Goal: Unclear: Unclear

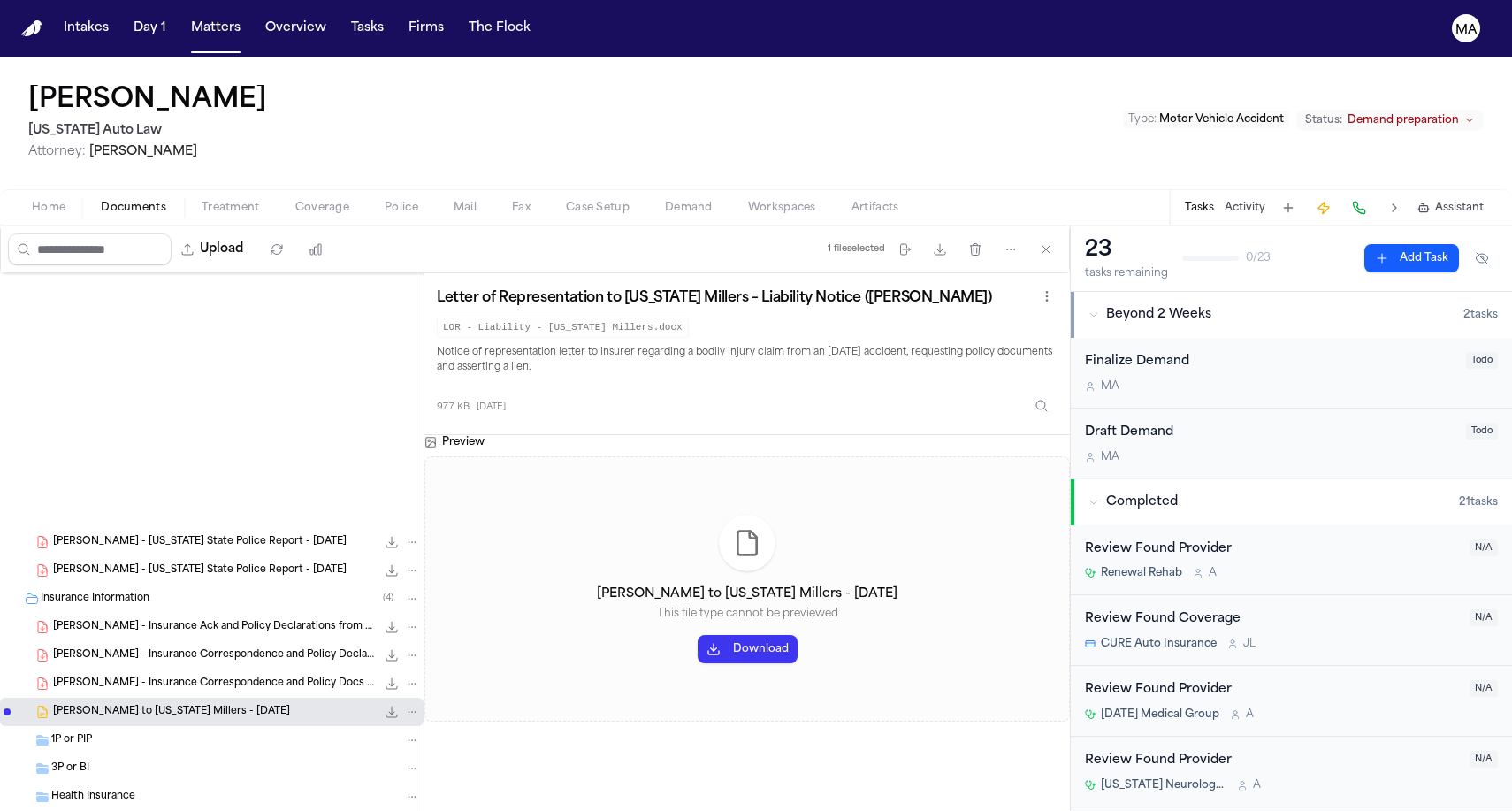
scroll to position [398, 0]
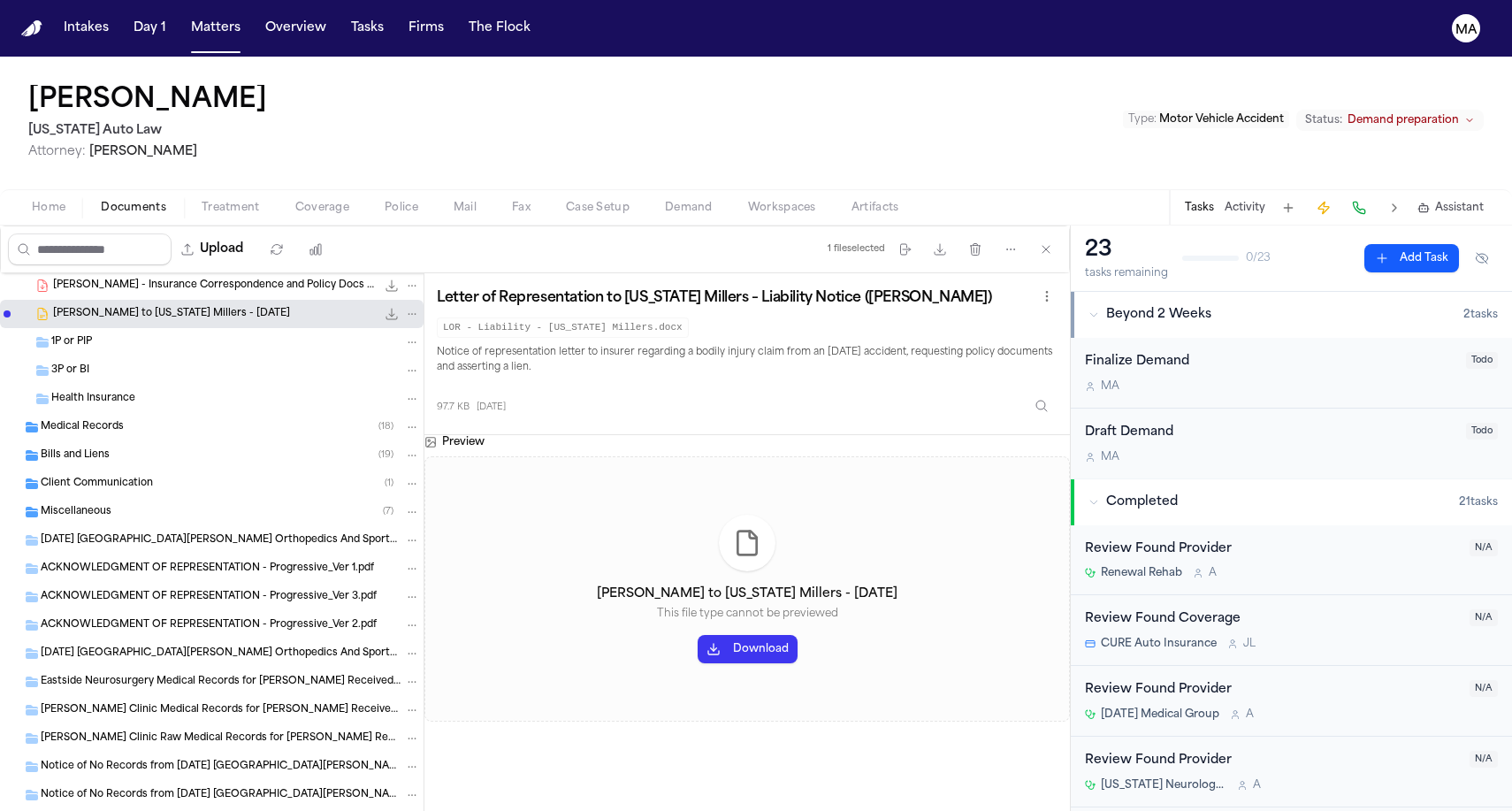
click at [332, 57] on div "Denzel Allen Michigan Auto Law Attorney: Derek Brackon Type : Motor Vehicle Acc…" at bounding box center [756, 123] width 1512 height 132
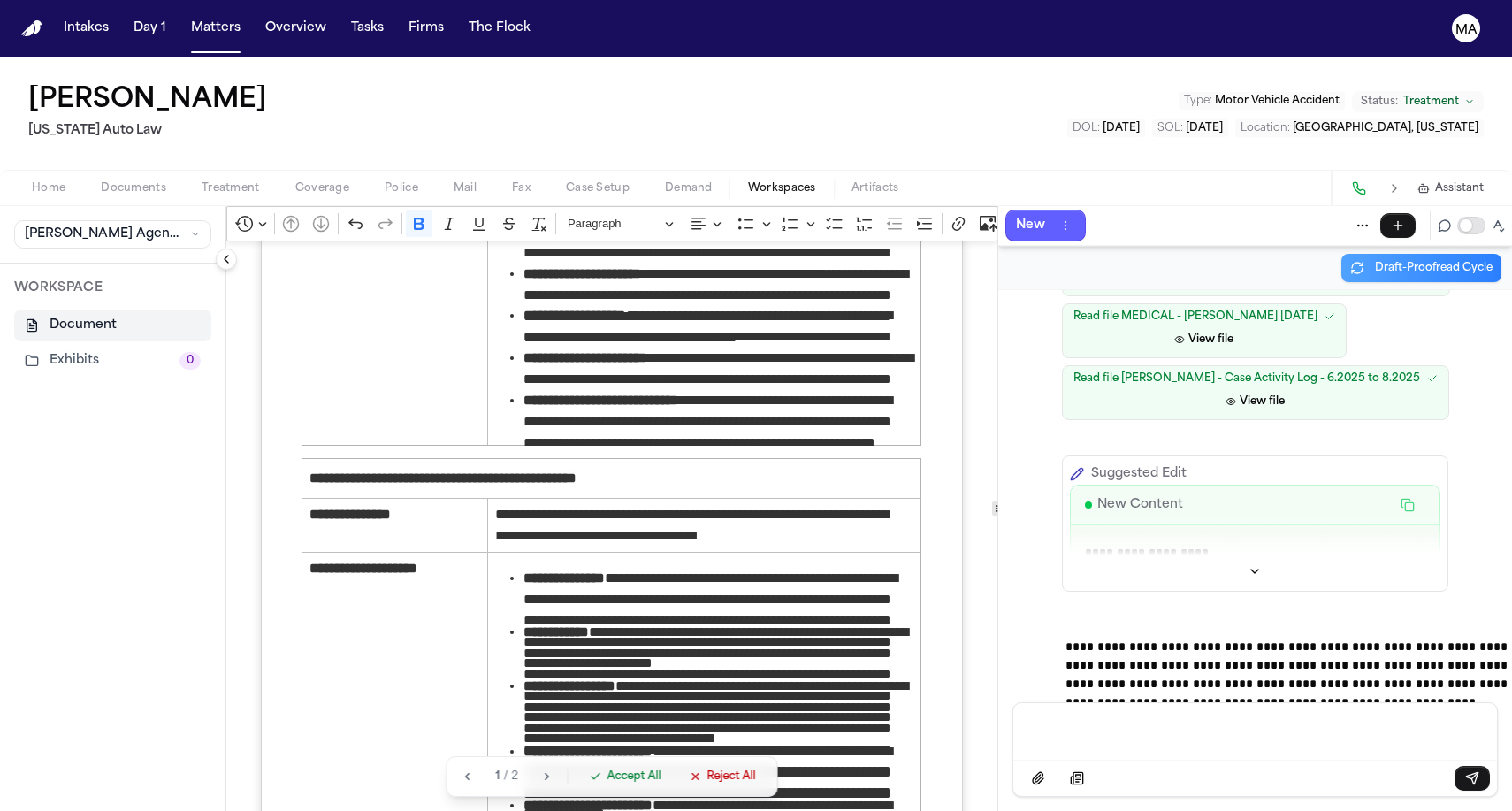
scroll to position [2498, 0]
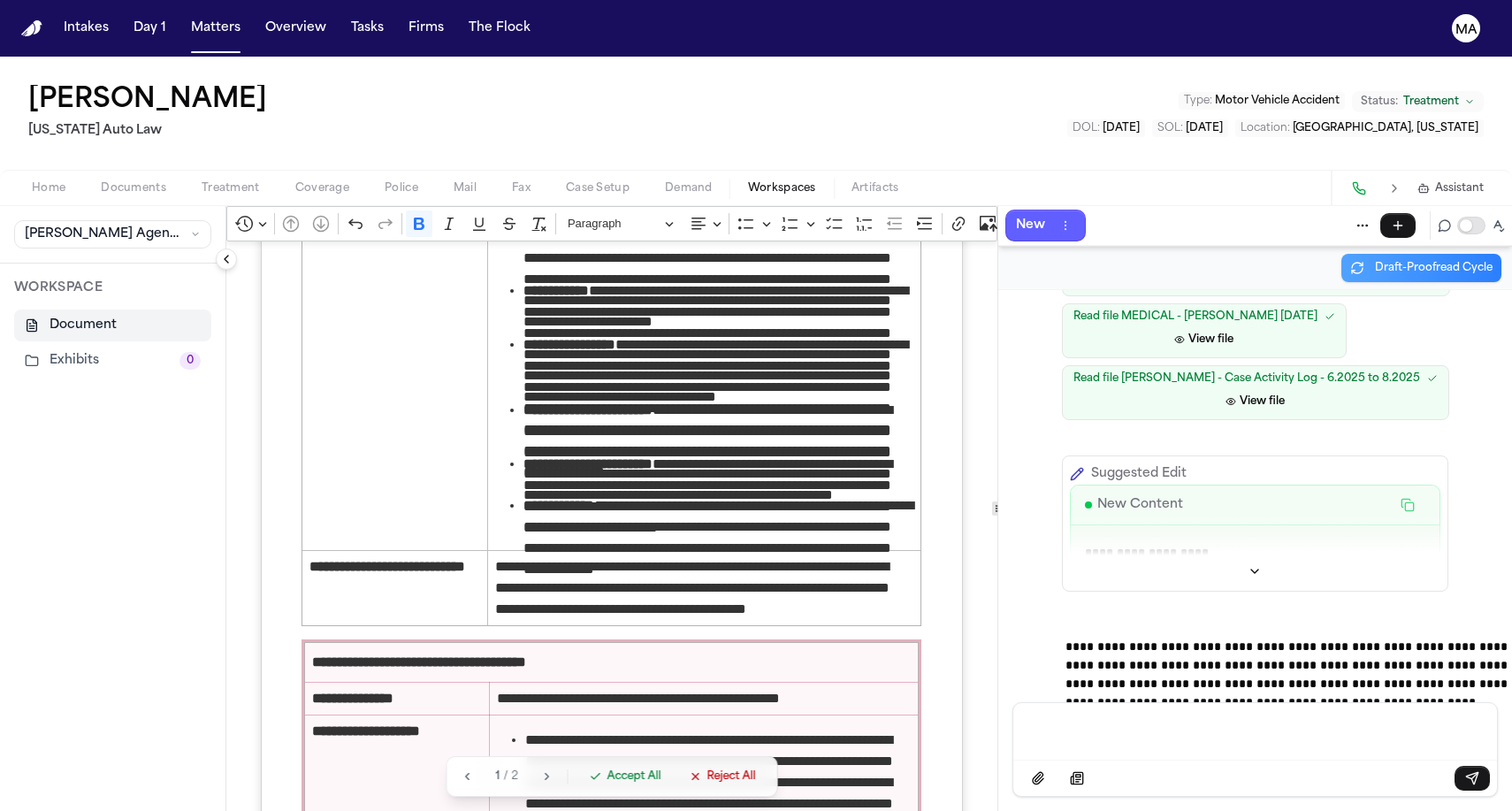
click at [607, 784] on span "Accept All" at bounding box center [633, 777] width 54 height 14
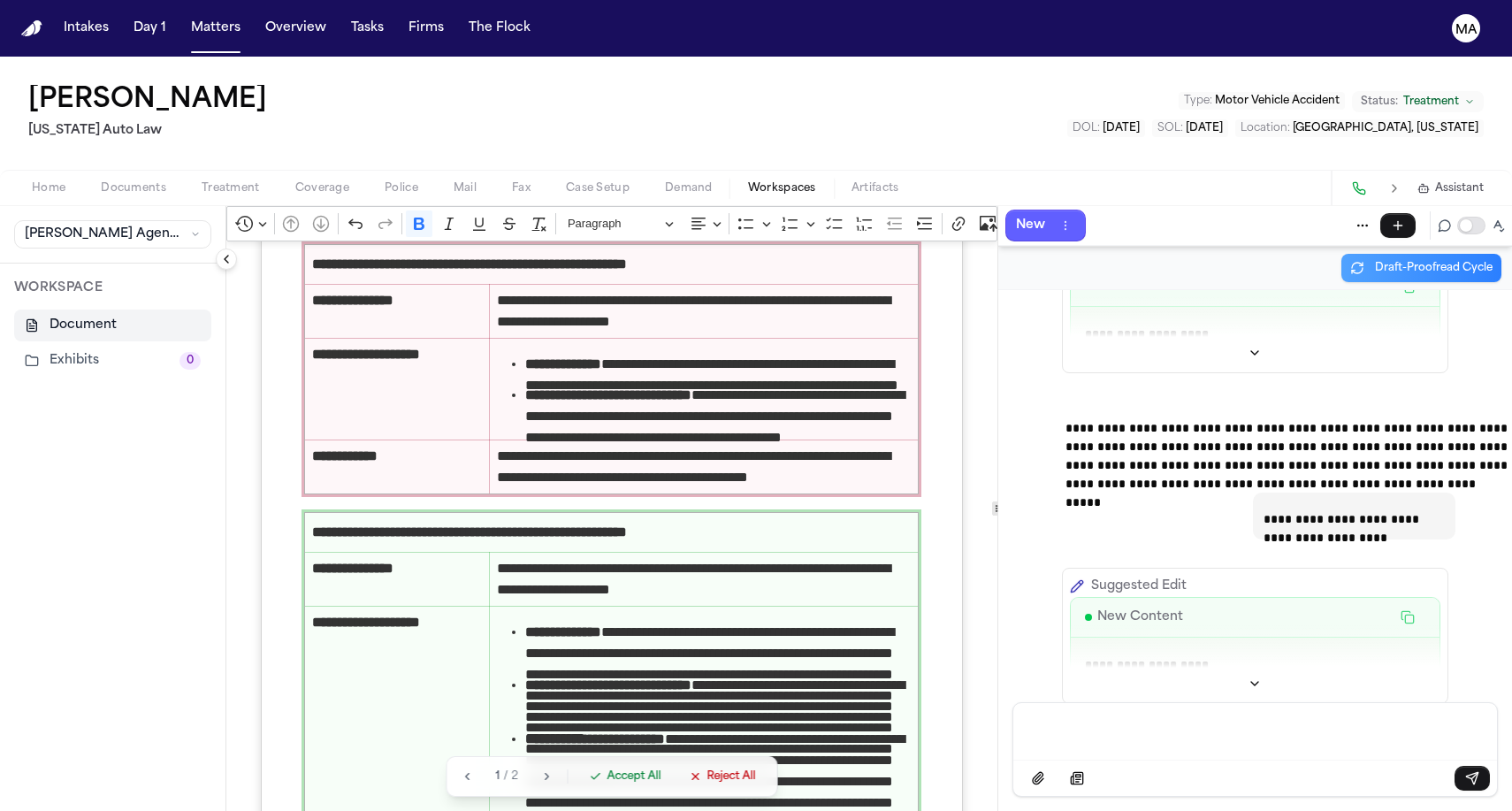
scroll to position [3195, 0]
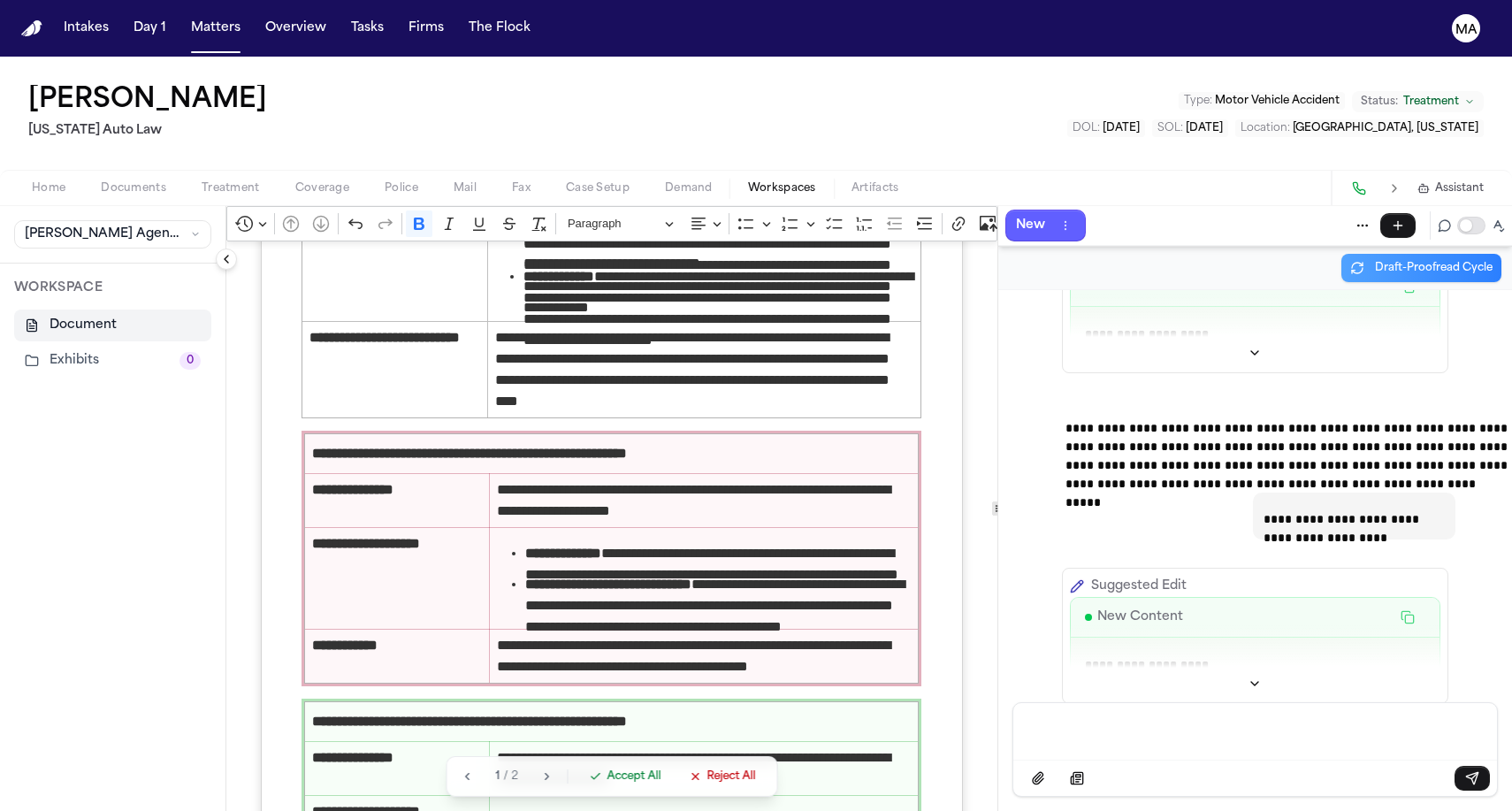
click at [607, 784] on span "Accept All" at bounding box center [633, 777] width 54 height 14
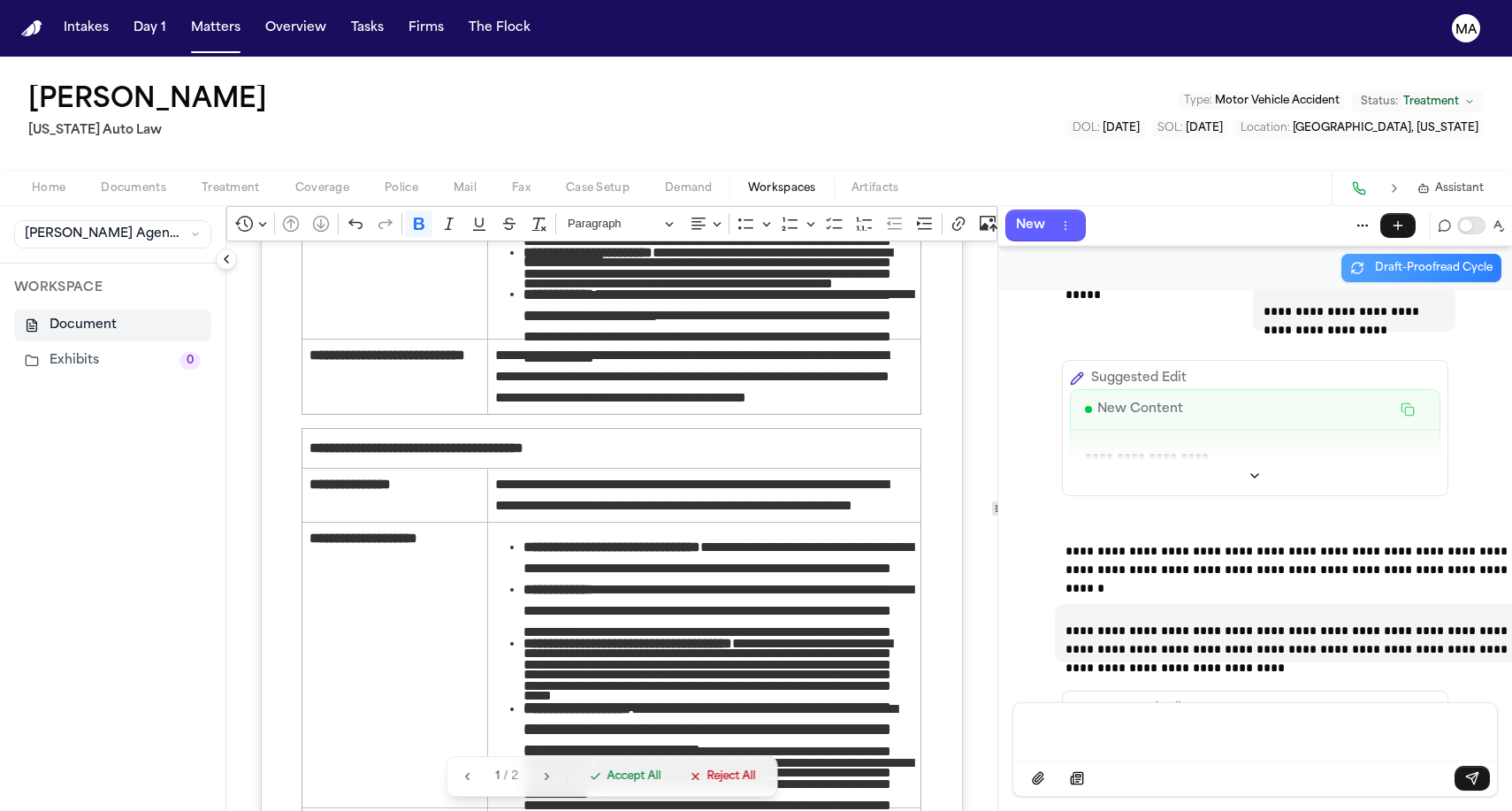
scroll to position [3061, 0]
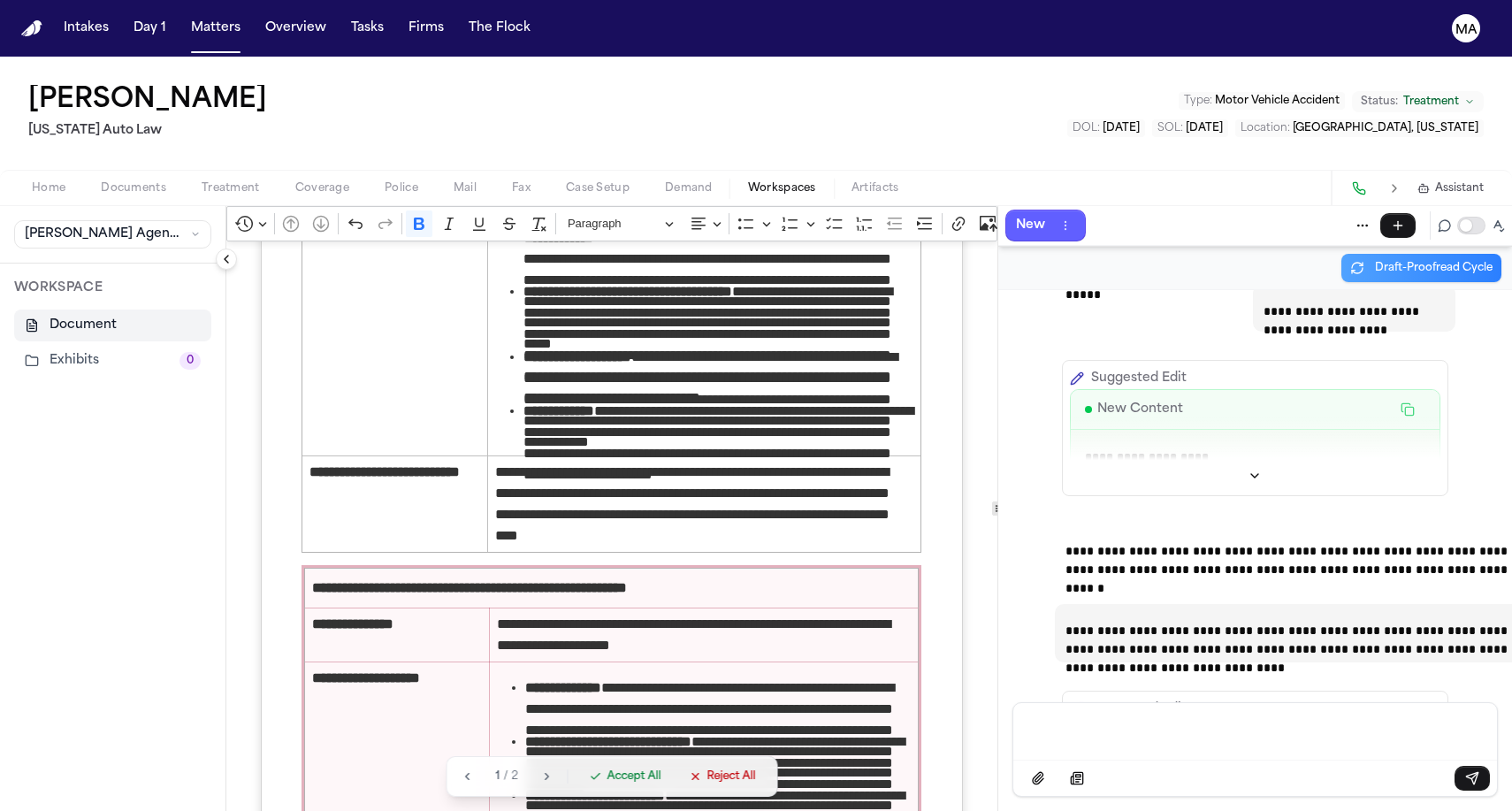
click at [607, 784] on span "Accept All" at bounding box center [633, 777] width 54 height 14
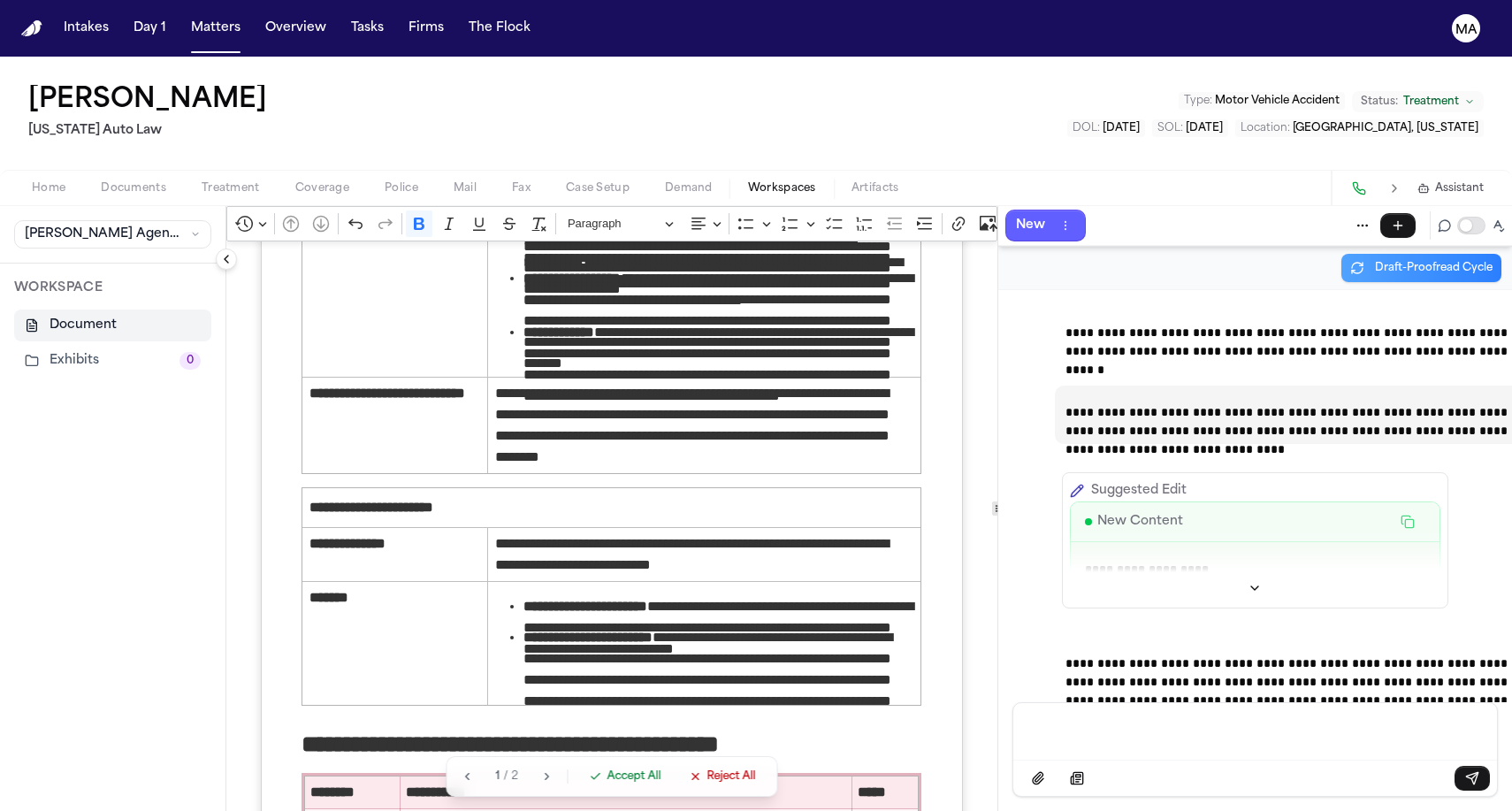
scroll to position [3682, 0]
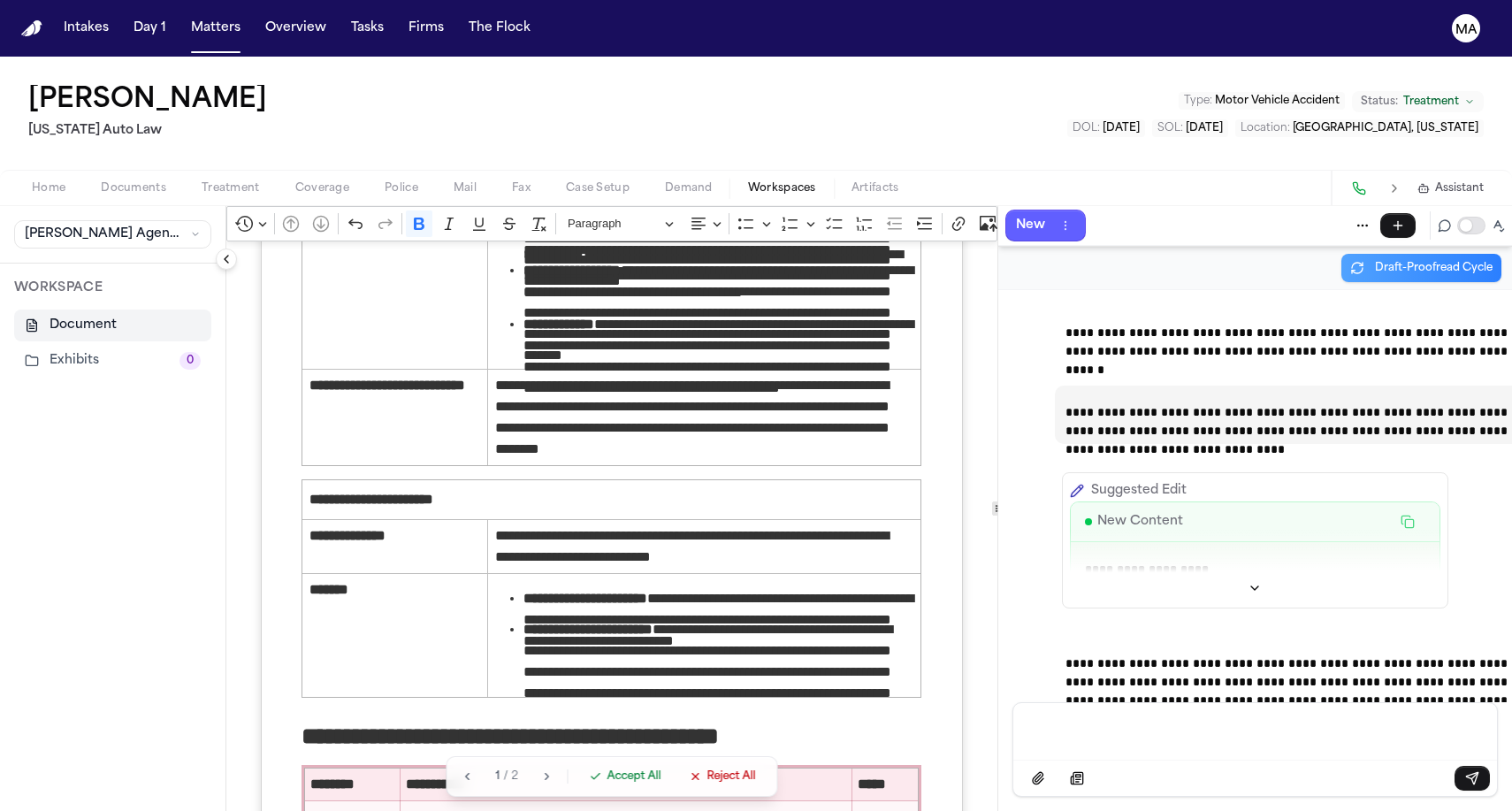
click at [607, 784] on span "Accept All" at bounding box center [633, 777] width 54 height 14
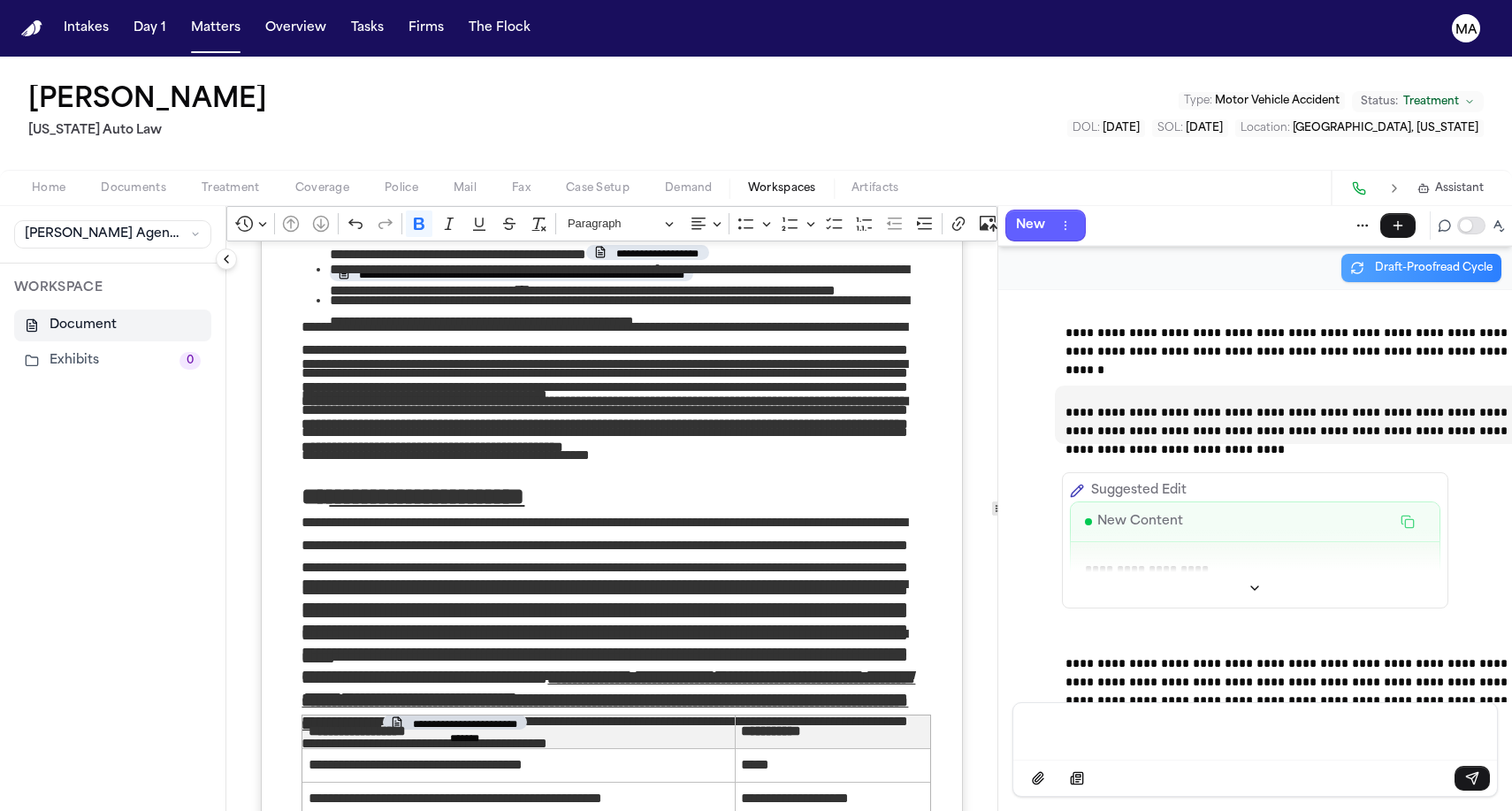
scroll to position [0, 0]
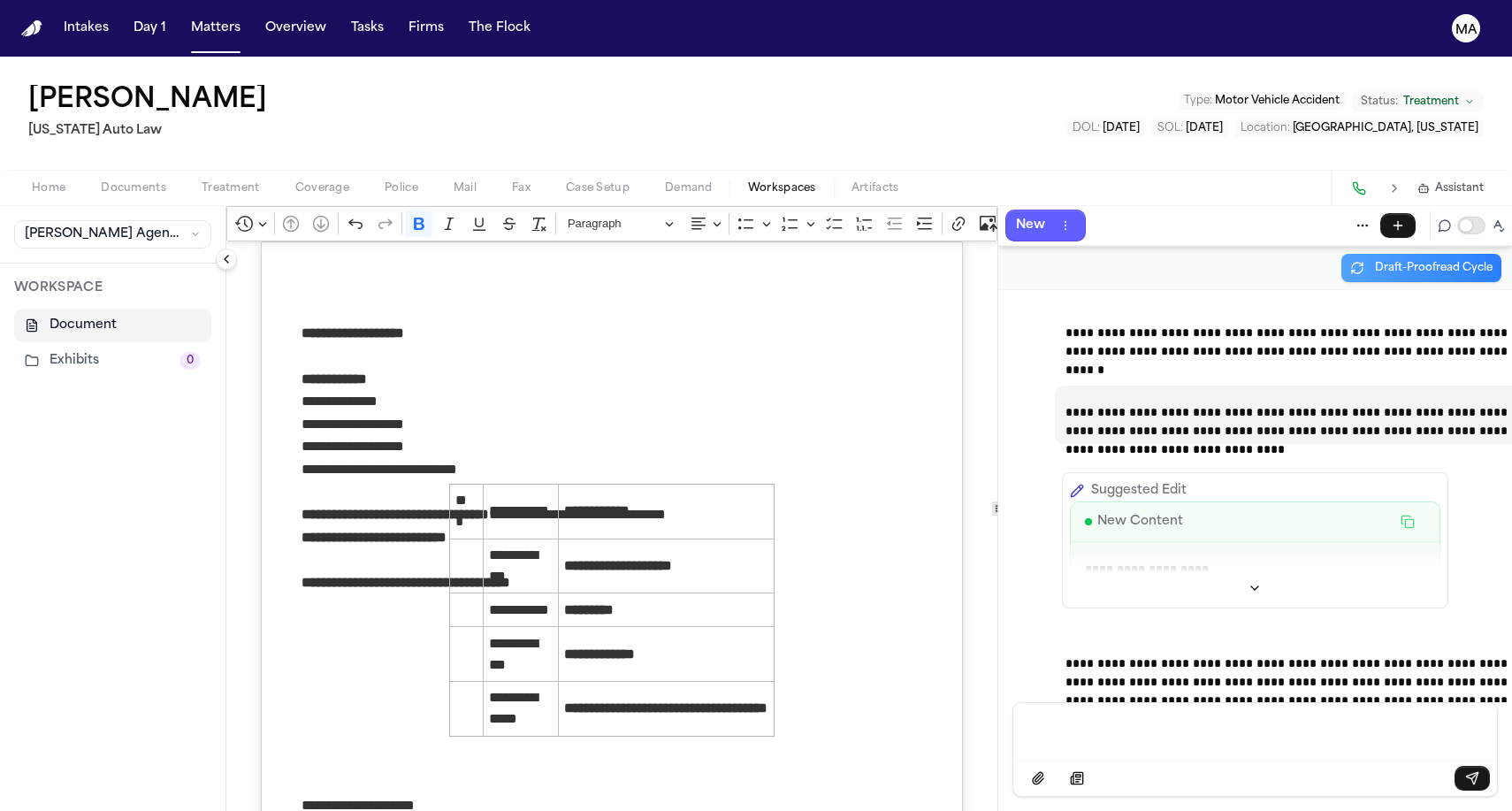
click at [1162, 215] on icon "Editor toolbar" at bounding box center [1171, 224] width 18 height 18
click at [1129, 251] on icon "Dropdown toolbar" at bounding box center [1133, 255] width 9 height 9
